Goal: Connect with others: Connect with others

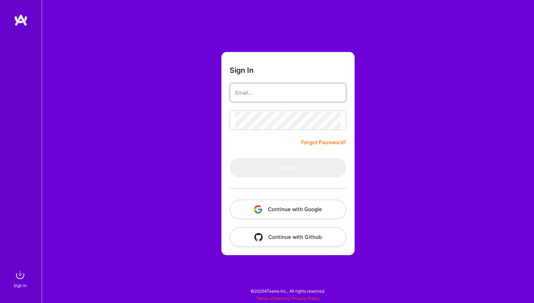
click at [248, 93] on input "email" at bounding box center [288, 93] width 106 height 18
type input "[EMAIL_ADDRESS][DOMAIN_NAME]"
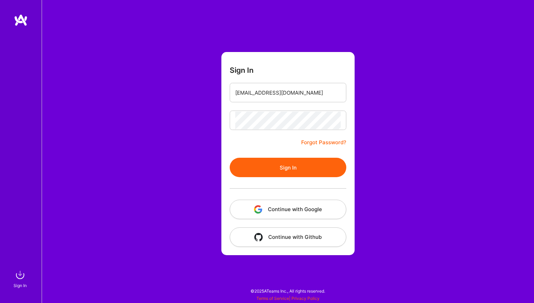
click at [268, 166] on button "Sign In" at bounding box center [288, 167] width 117 height 19
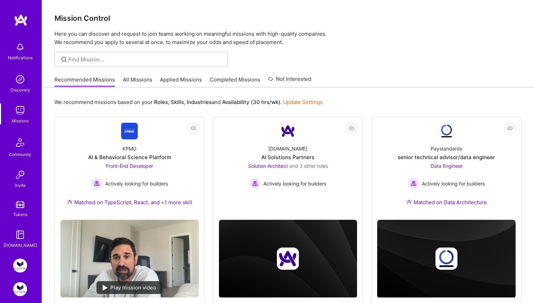
click at [22, 185] on div "Invite" at bounding box center [20, 185] width 11 height 7
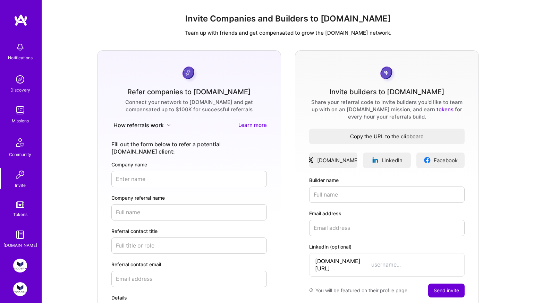
click at [404, 135] on span "Copy the URL to the clipboard" at bounding box center [387, 136] width 156 height 7
click at [86, 85] on div "Refer companies to [DOMAIN_NAME] Connect your network to [DOMAIN_NAME] and get …" at bounding box center [288, 218] width 481 height 336
click at [91, 179] on div "Refer companies to [DOMAIN_NAME] Connect your network to [DOMAIN_NAME] and get …" at bounding box center [288, 218] width 481 height 336
